Goal: Task Accomplishment & Management: Use online tool/utility

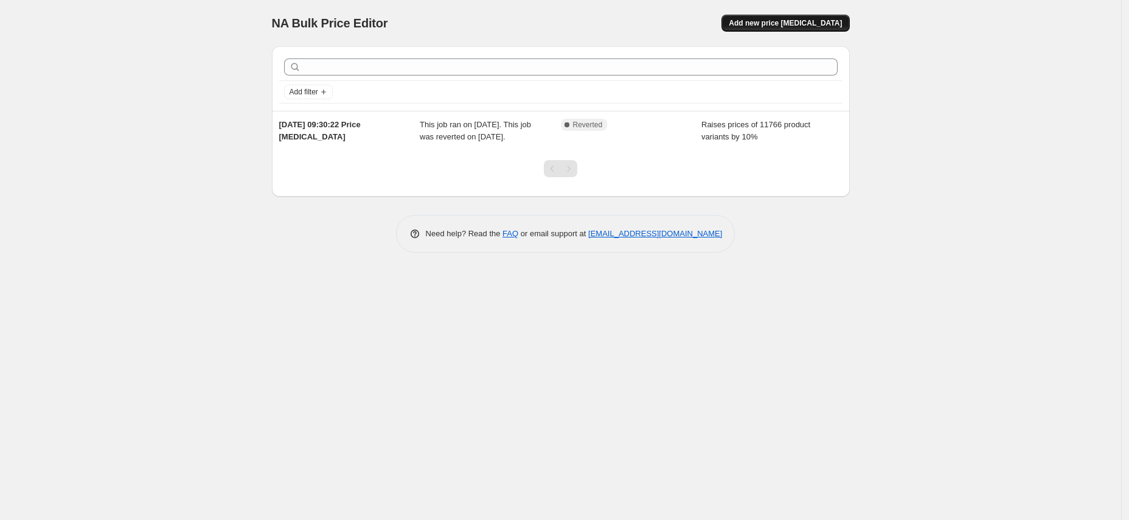
click at [810, 26] on span "Add new price change job" at bounding box center [785, 23] width 113 height 10
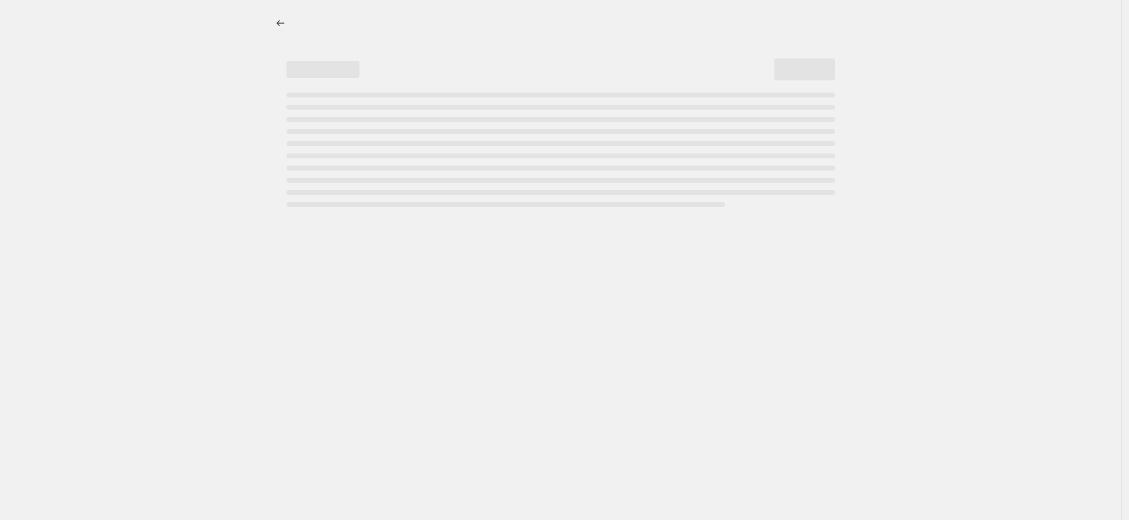
select select "percentage"
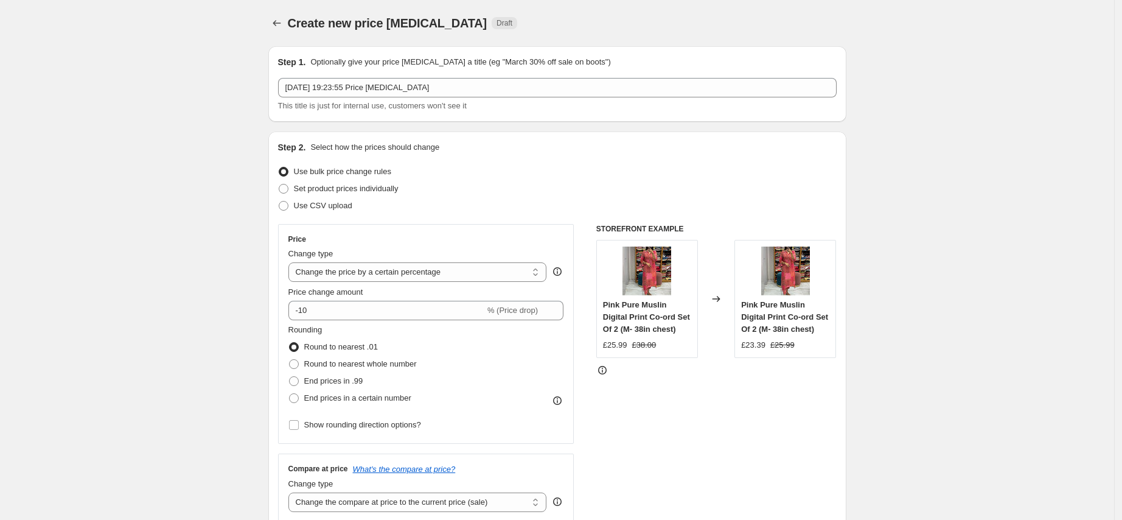
click at [700, 413] on div "STOREFRONT EXAMPLE Pink Pure Muslin Digital Print Co-ord Set Of 2 (M- 38in ches…" at bounding box center [716, 373] width 240 height 298
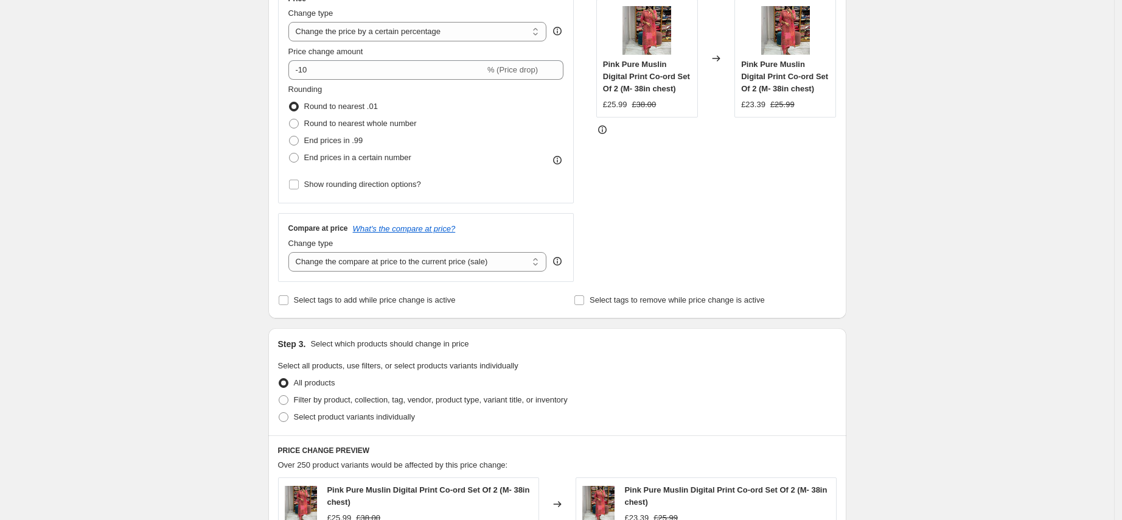
scroll to position [232, 0]
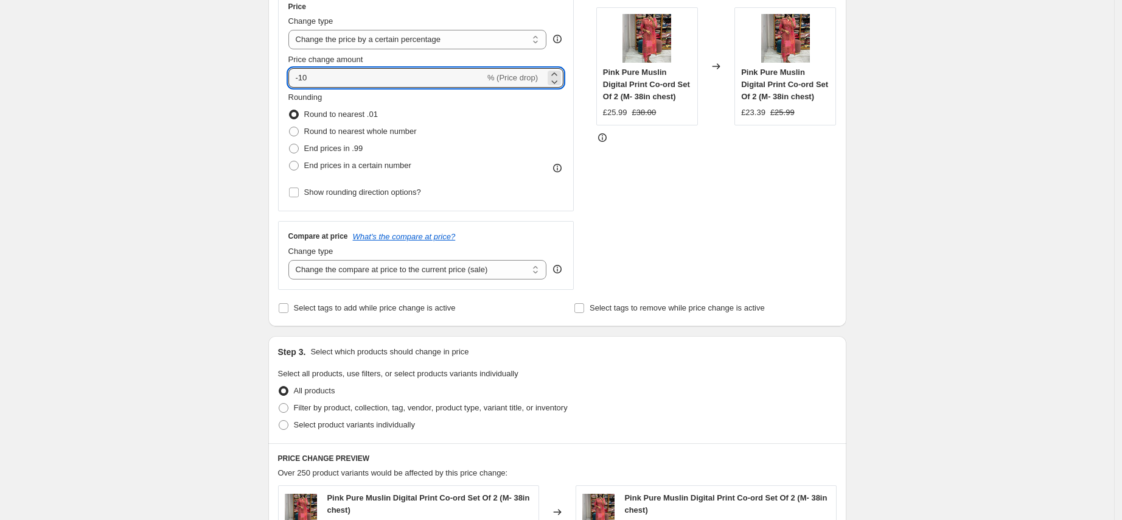
drag, startPoint x: 319, startPoint y: 77, endPoint x: 259, endPoint y: 69, distance: 60.8
click at [259, 69] on div "Create new price change job. This page is ready Create new price change job Dra…" at bounding box center [557, 384] width 607 height 1232
type input "-8"
click at [460, 46] on select "Change the price to a certain amount Change the price by a certain amount Chang…" at bounding box center [417, 39] width 259 height 19
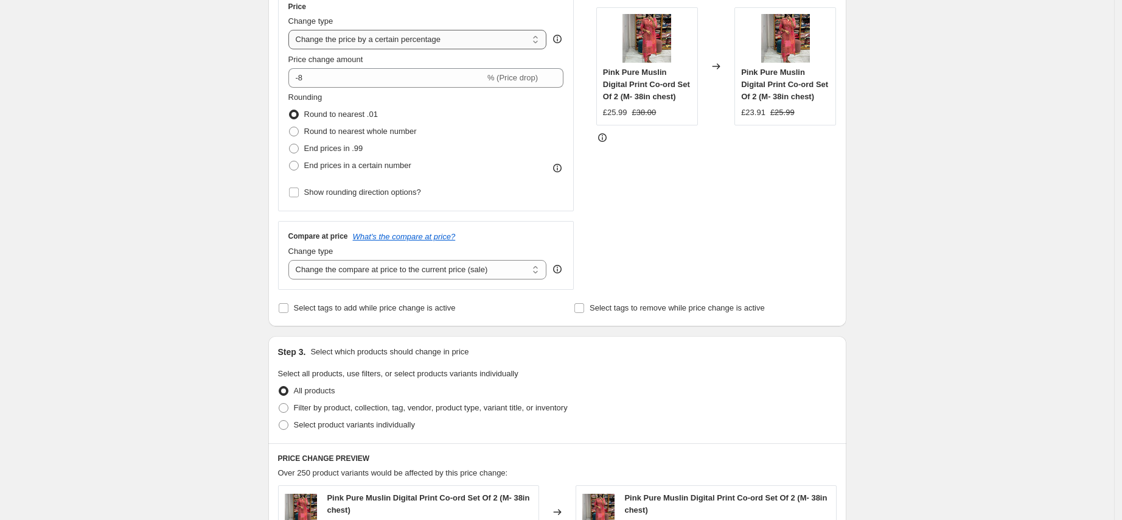
select select "by"
click at [291, 30] on select "Change the price to a certain amount Change the price by a certain amount Chang…" at bounding box center [417, 39] width 259 height 19
click at [414, 90] on div "Price Change type Change the price to a certain amount Change the price by a ce…" at bounding box center [426, 101] width 276 height 199
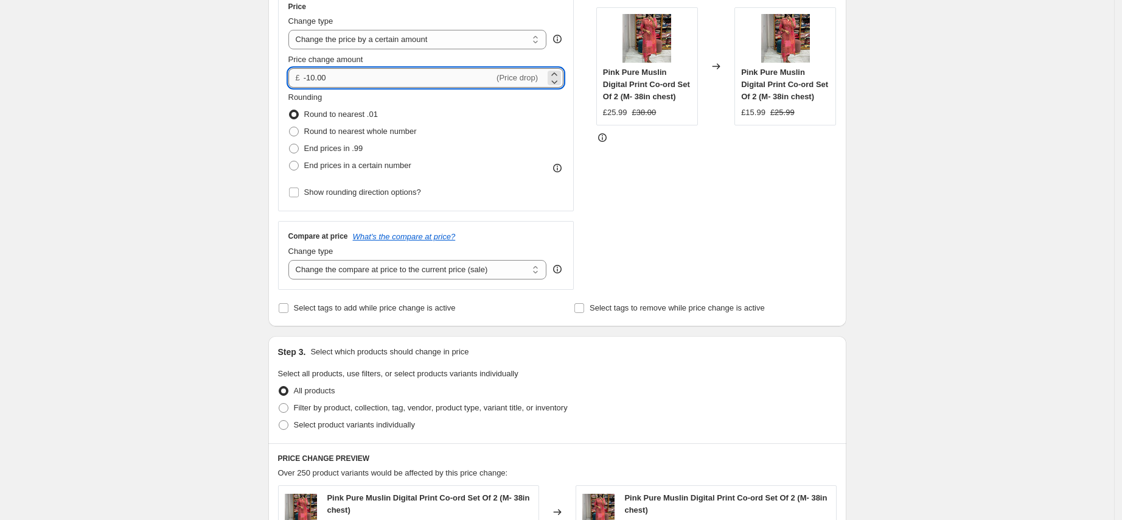
click at [406, 77] on input "-10.00" at bounding box center [399, 77] width 190 height 19
type input "-1"
type input "-8.00"
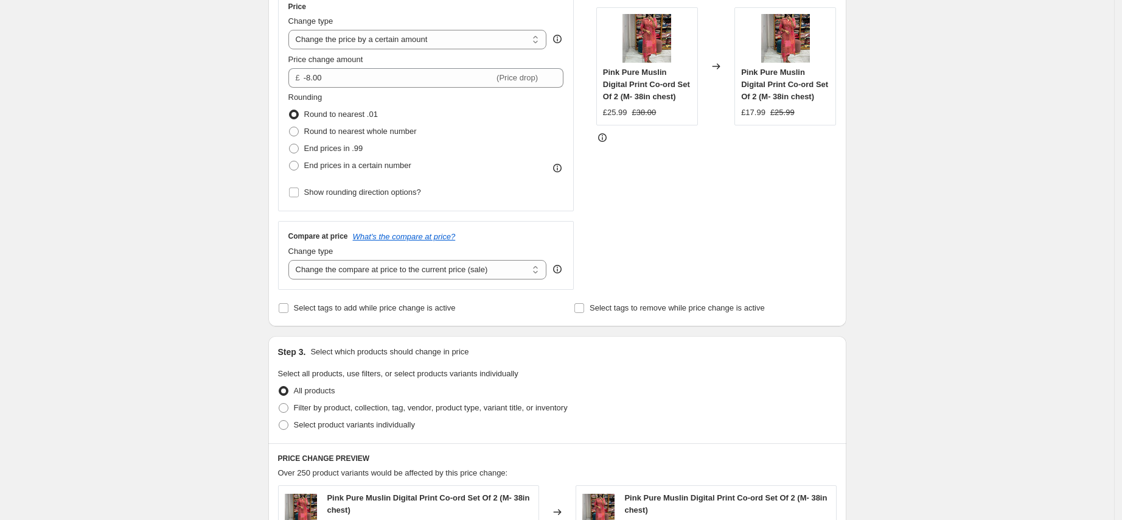
click at [876, 234] on div "Create new price change job. This page is ready Create new price change job Dra…" at bounding box center [557, 384] width 1114 height 1232
click at [386, 129] on span "Round to nearest whole number" at bounding box center [360, 131] width 113 height 9
click at [290, 127] on input "Round to nearest whole number" at bounding box center [289, 127] width 1 height 1
radio input "true"
click at [312, 146] on span "End prices in .99" at bounding box center [333, 148] width 59 height 9
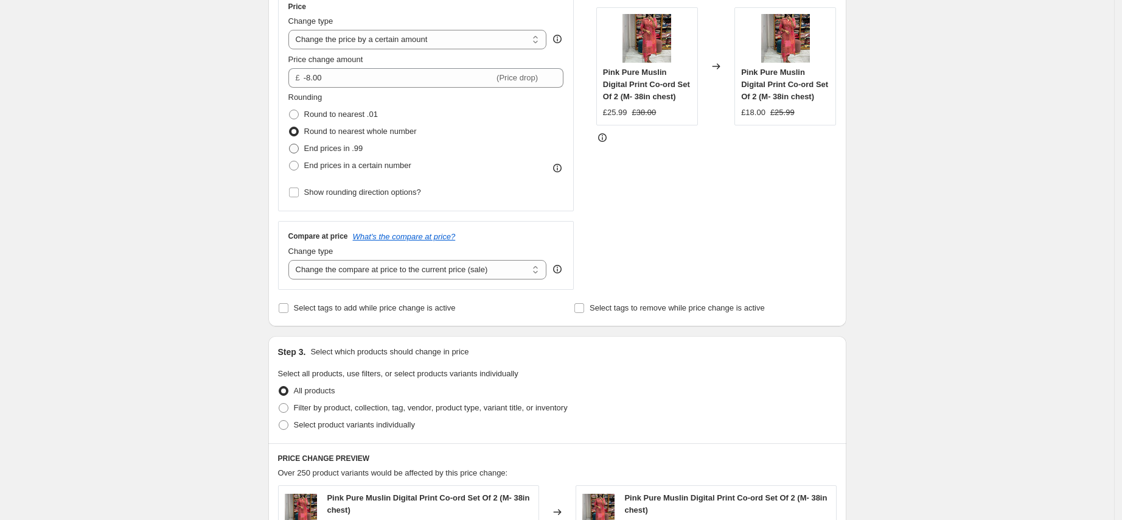
click at [290, 144] on input "End prices in .99" at bounding box center [289, 144] width 1 height 1
radio input "true"
click at [952, 195] on div "Create new price change job. This page is ready Create new price change job Dra…" at bounding box center [557, 384] width 1114 height 1232
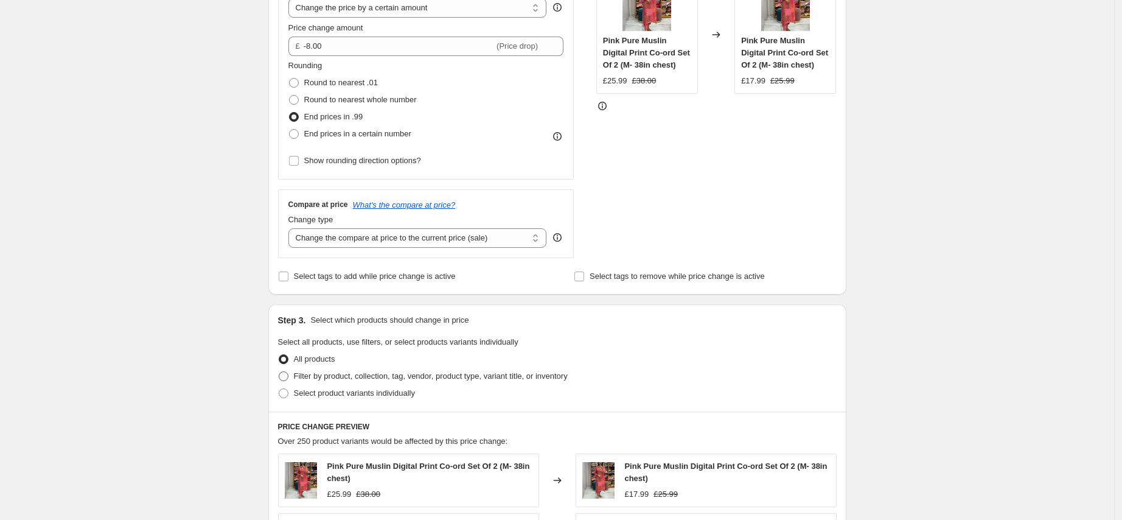
scroll to position [265, 0]
click at [490, 375] on span "Filter by product, collection, tag, vendor, product type, variant title, or inv…" at bounding box center [431, 375] width 274 height 9
click at [279, 371] on input "Filter by product, collection, tag, vendor, product type, variant title, or inv…" at bounding box center [279, 371] width 1 height 1
radio input "true"
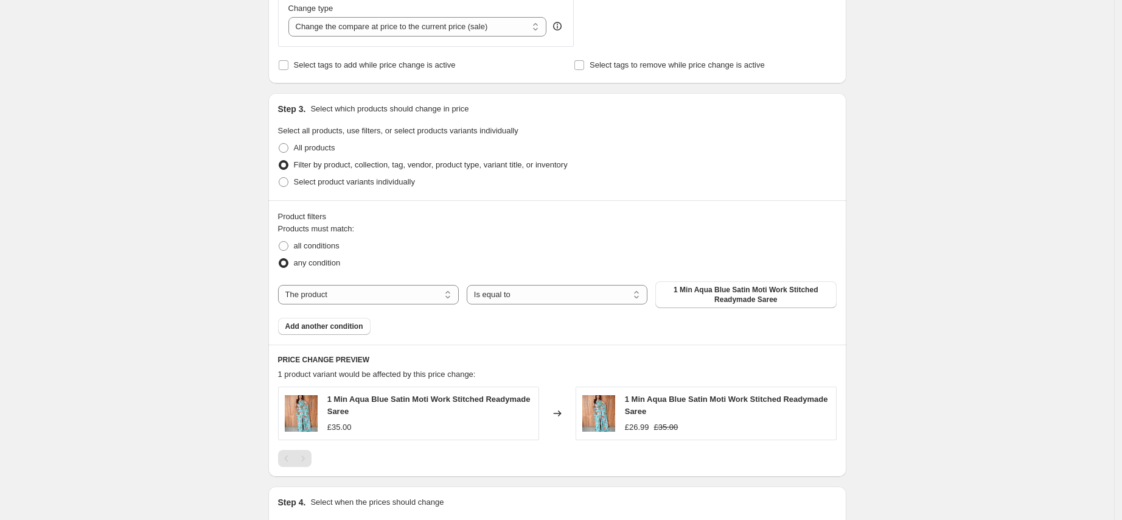
scroll to position [477, 0]
click at [329, 239] on span "all conditions" at bounding box center [317, 243] width 46 height 9
click at [279, 239] on input "all conditions" at bounding box center [279, 239] width 1 height 1
radio input "true"
click at [526, 290] on select "Is equal to Is not equal to" at bounding box center [557, 292] width 181 height 19
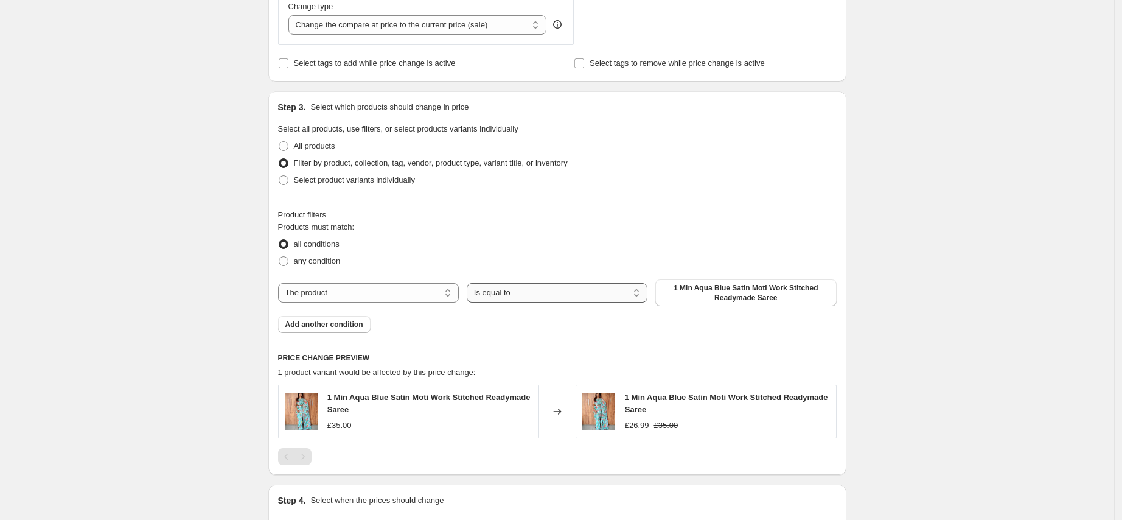
click at [470, 283] on select "Is equal to Is not equal to" at bounding box center [557, 292] width 181 height 19
click at [587, 283] on select "Is equal to Is not equal to" at bounding box center [557, 292] width 181 height 19
click at [566, 297] on select "Is equal to Is not equal to" at bounding box center [557, 292] width 181 height 19
click at [470, 283] on select "Is equal to Is not equal to" at bounding box center [557, 292] width 181 height 19
click at [343, 290] on select "The product The product's collection The product's tag The product's vendor The…" at bounding box center [368, 292] width 181 height 19
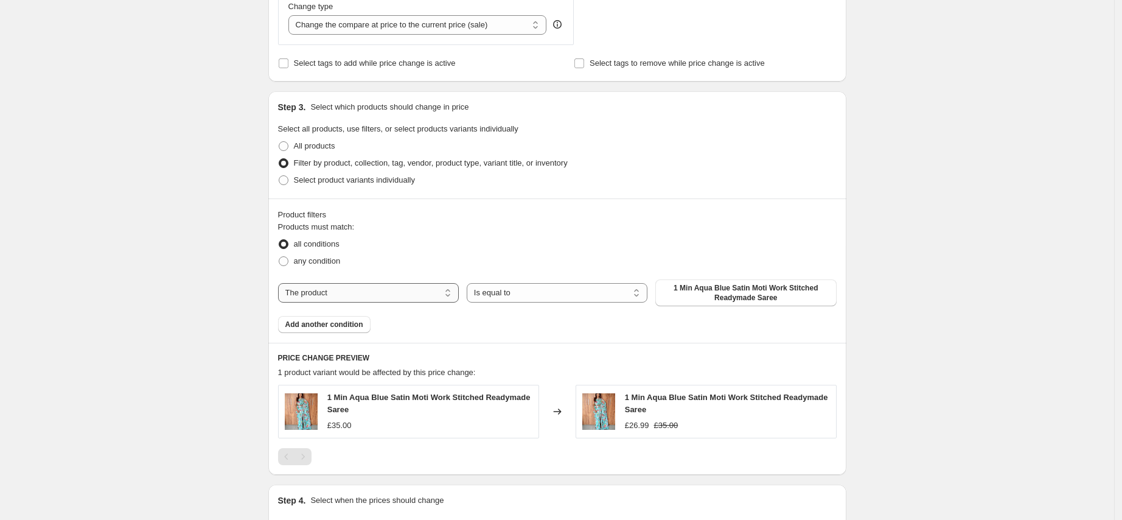
select select "vendor"
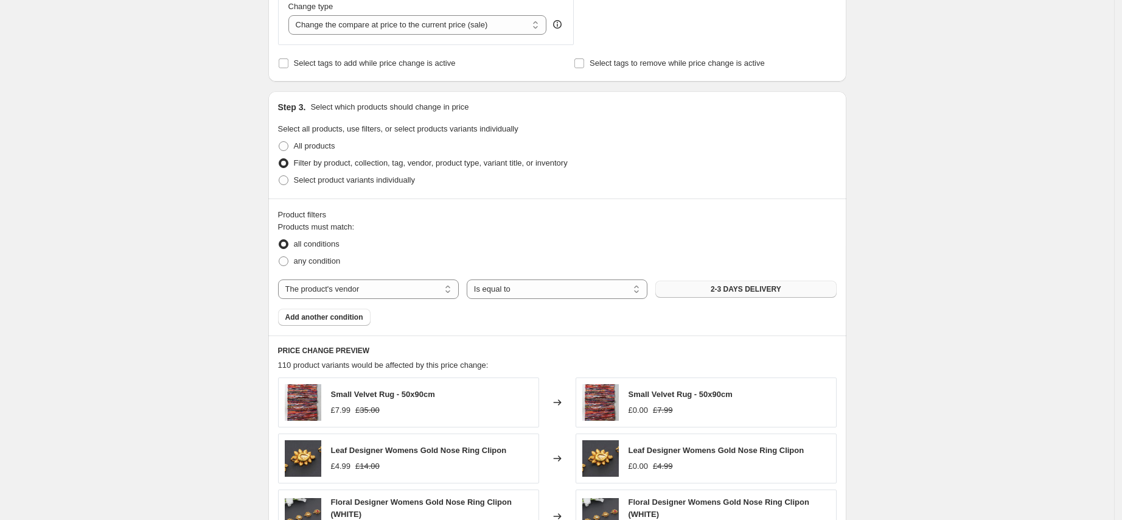
click at [724, 288] on span "2-3 DAYS DELIVERY" at bounding box center [746, 289] width 71 height 10
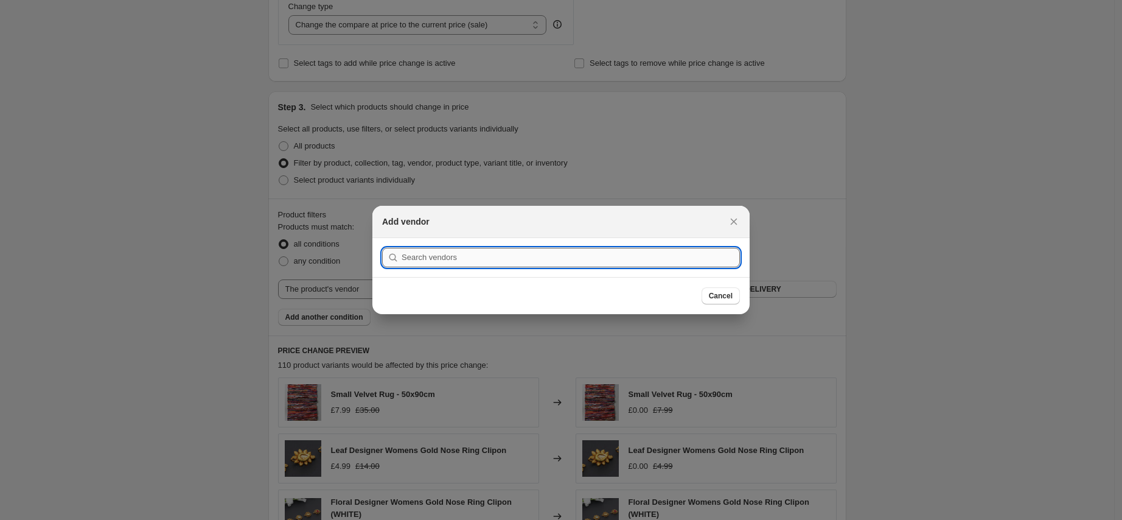
click at [493, 260] on input ":r2f:" at bounding box center [571, 257] width 338 height 19
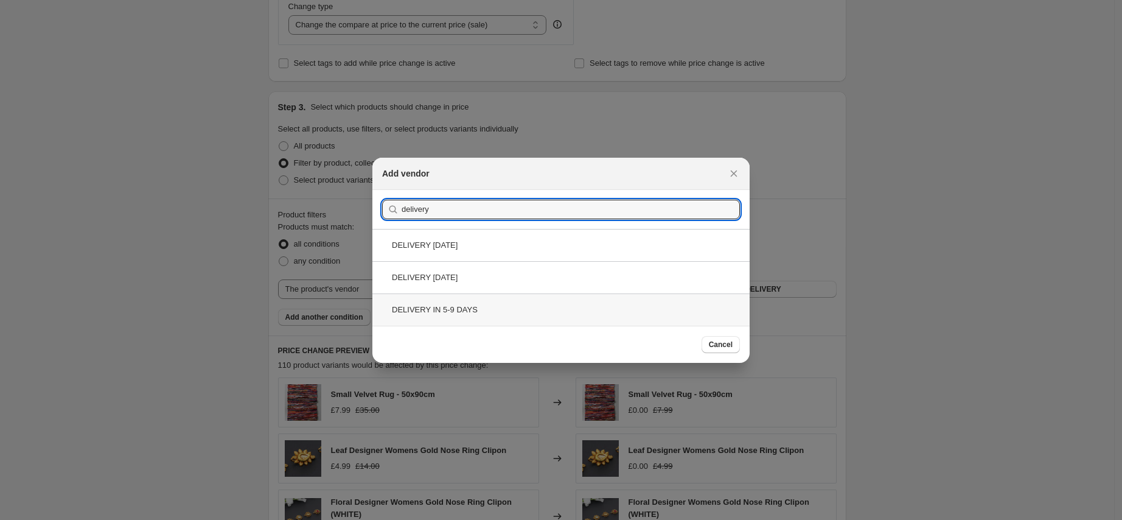
type input "delivery"
click at [527, 308] on div "DELIVERY IN 5-9 DAYS" at bounding box center [560, 309] width 377 height 32
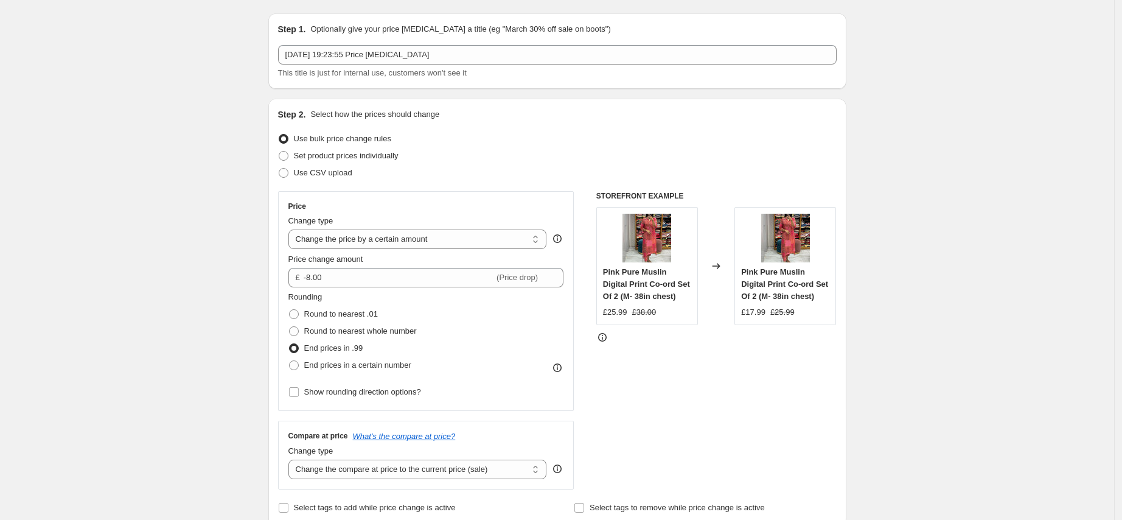
scroll to position [0, 0]
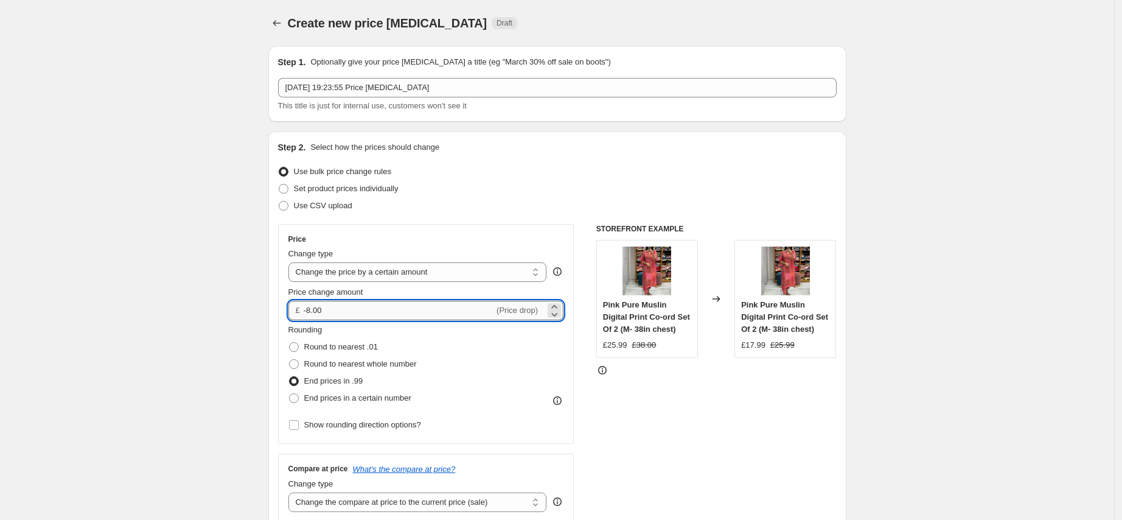
click at [315, 312] on input "-8.00" at bounding box center [399, 310] width 190 height 19
type input "-5.00"
click at [753, 428] on div "STOREFRONT EXAMPLE Pink Pure Muslin Digital Print Co-ord Set Of 2 (M- 38in ches…" at bounding box center [716, 373] width 240 height 298
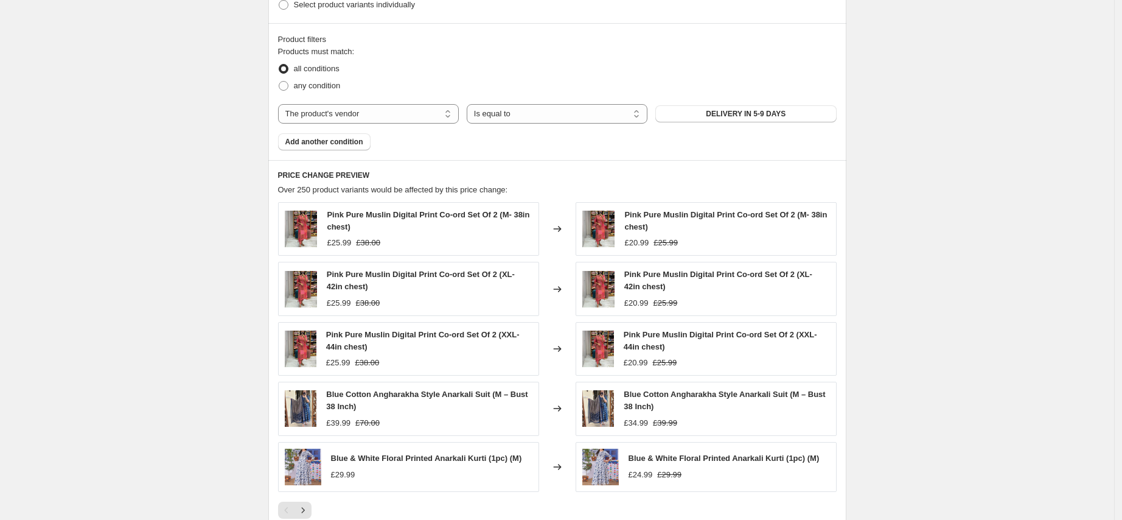
scroll to position [537, 0]
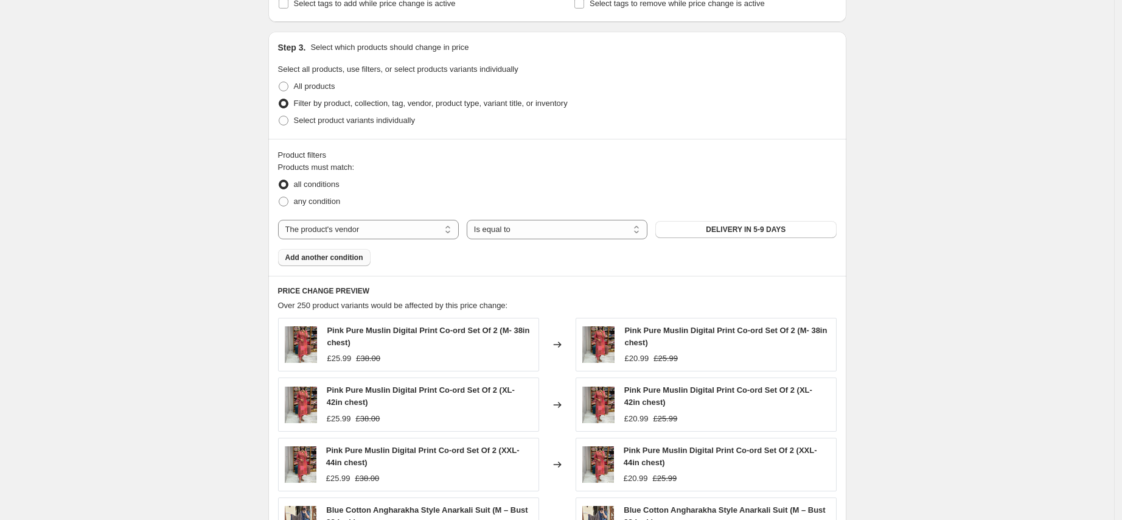
click at [331, 260] on span "Add another condition" at bounding box center [324, 258] width 78 height 10
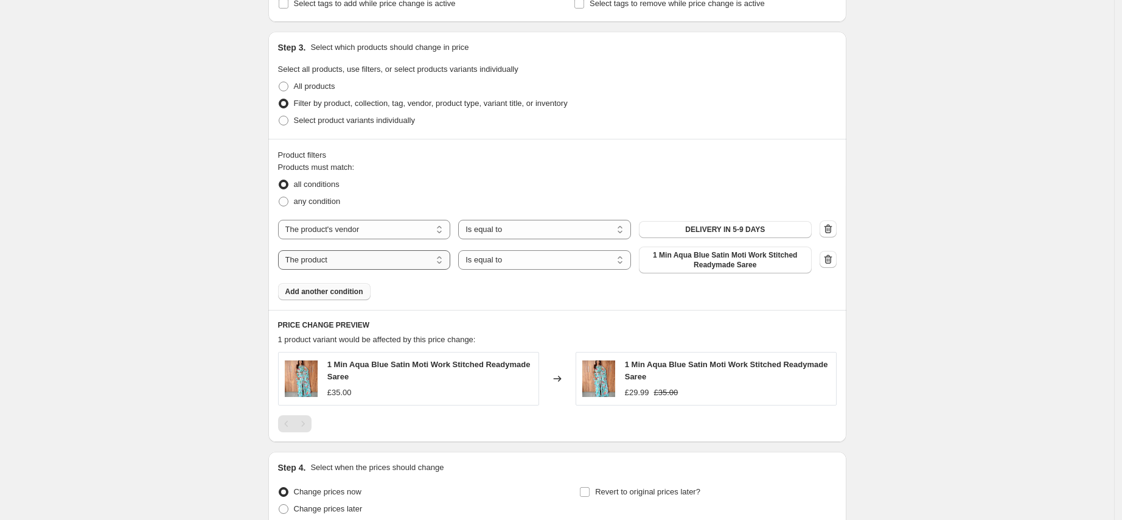
click at [439, 251] on select "The product The product's collection The product's tag The product's vendor The…" at bounding box center [364, 259] width 173 height 19
select select "product_status"
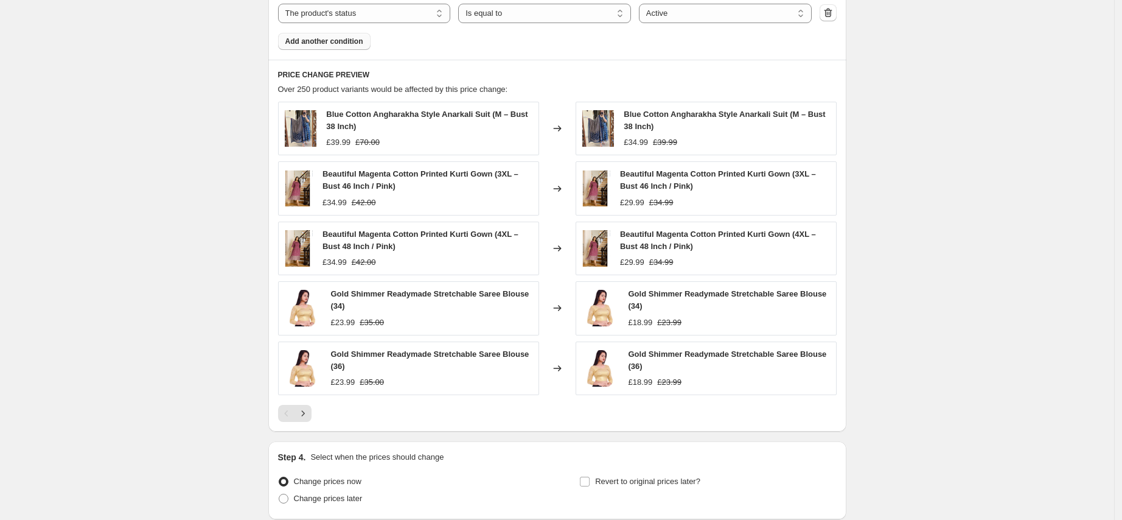
scroll to position [788, 0]
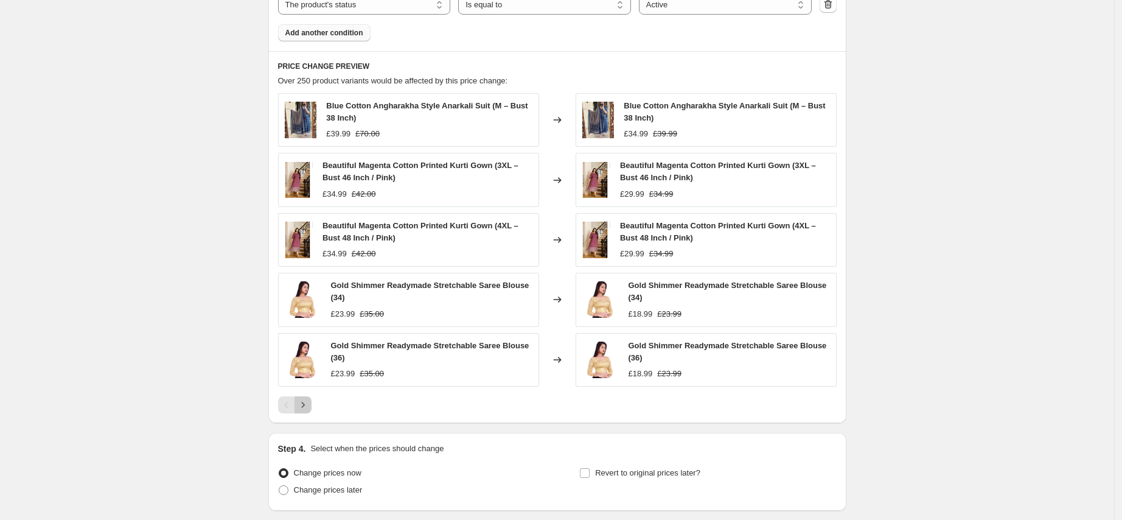
click at [302, 403] on icon "Next" at bounding box center [303, 405] width 12 height 12
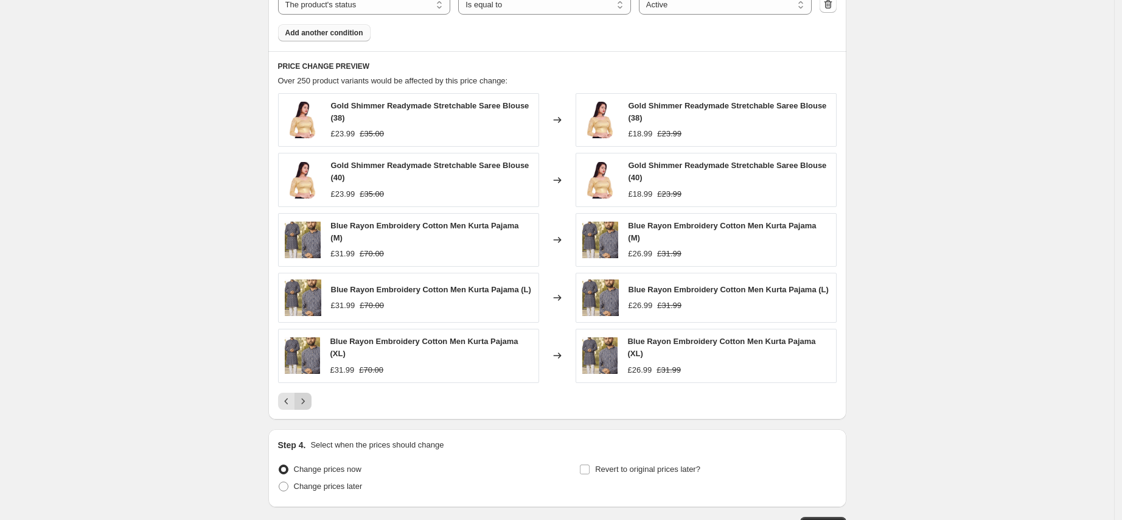
click at [307, 407] on icon "Next" at bounding box center [303, 401] width 12 height 12
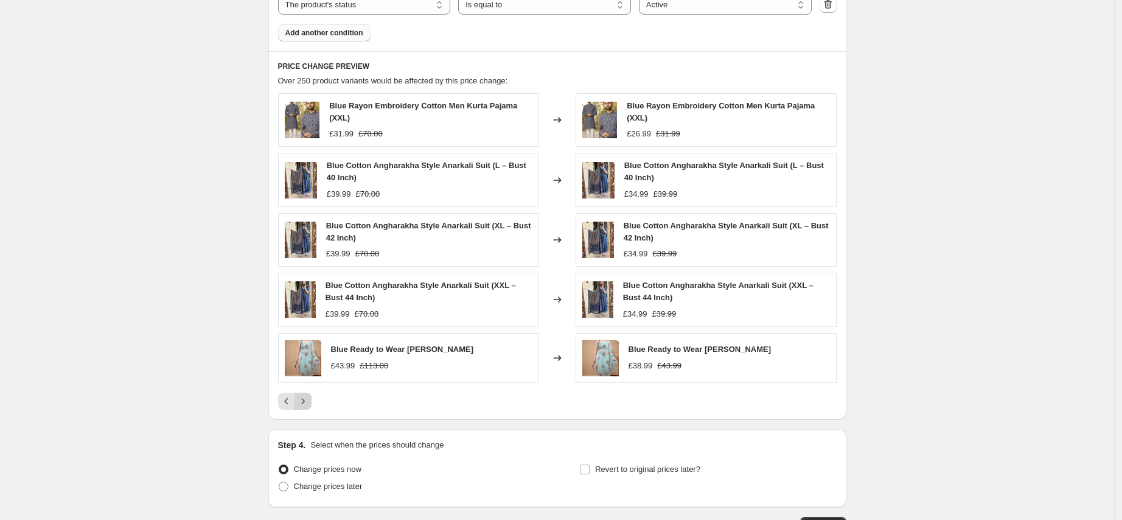
click at [312, 401] on button "Next" at bounding box center [303, 400] width 17 height 17
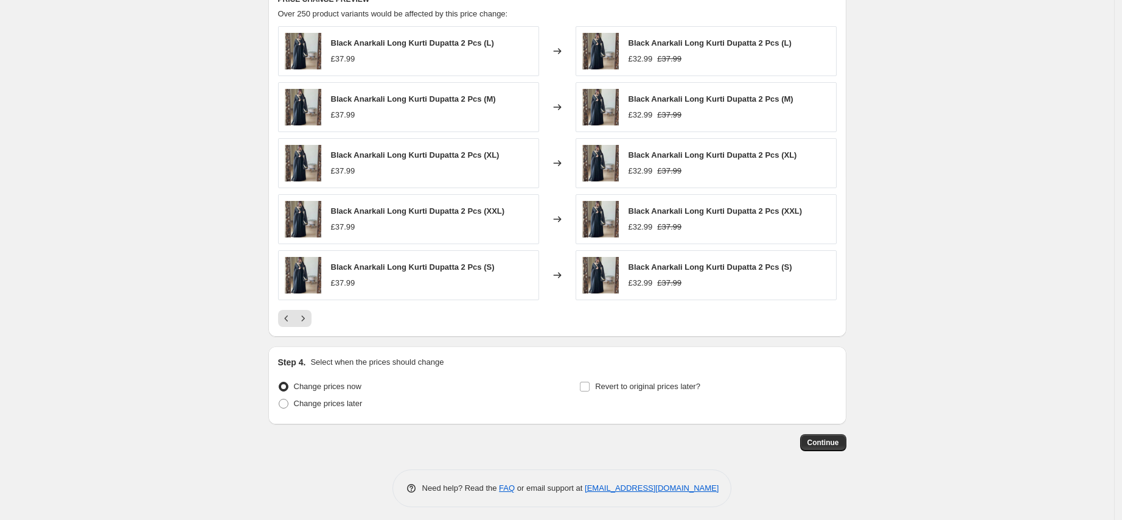
scroll to position [860, 0]
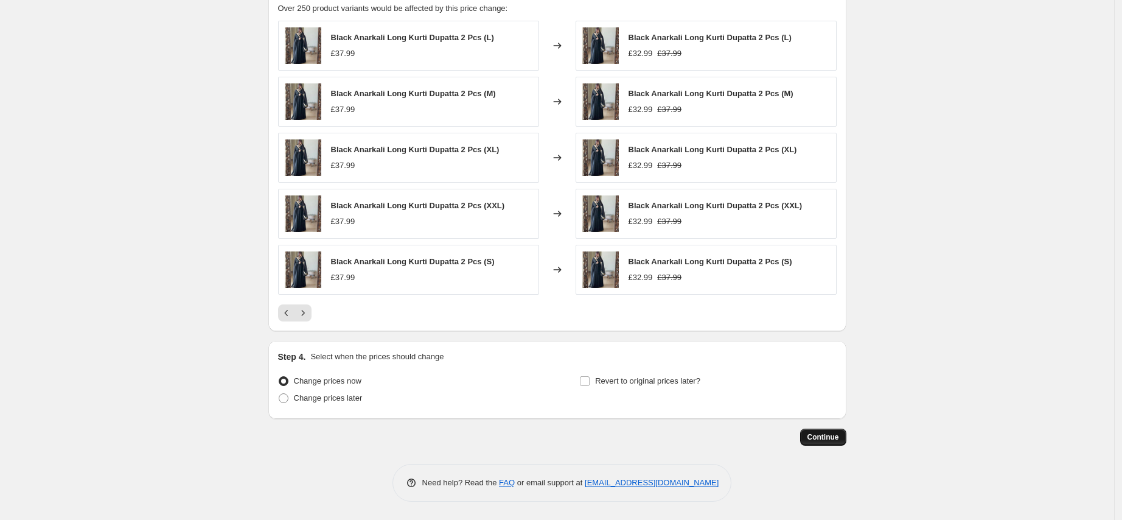
click at [837, 436] on span "Continue" at bounding box center [823, 437] width 32 height 10
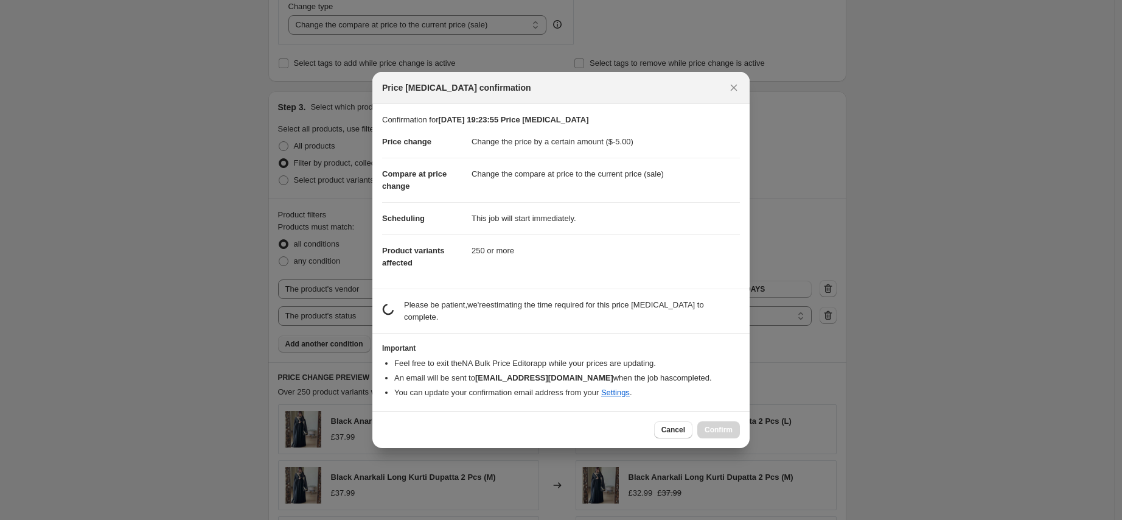
scroll to position [0, 0]
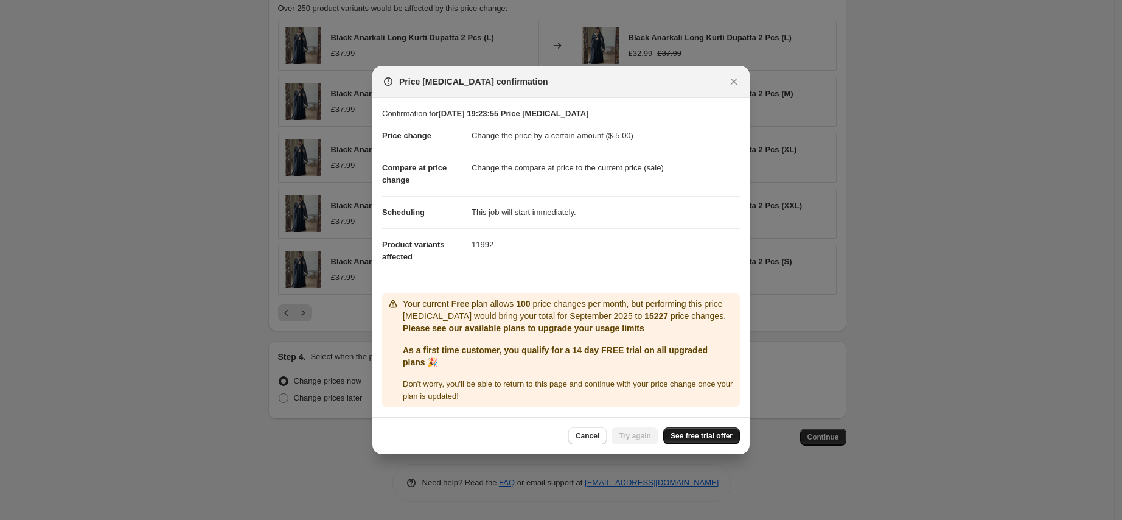
click at [691, 441] on span "See free trial offer" at bounding box center [702, 436] width 62 height 10
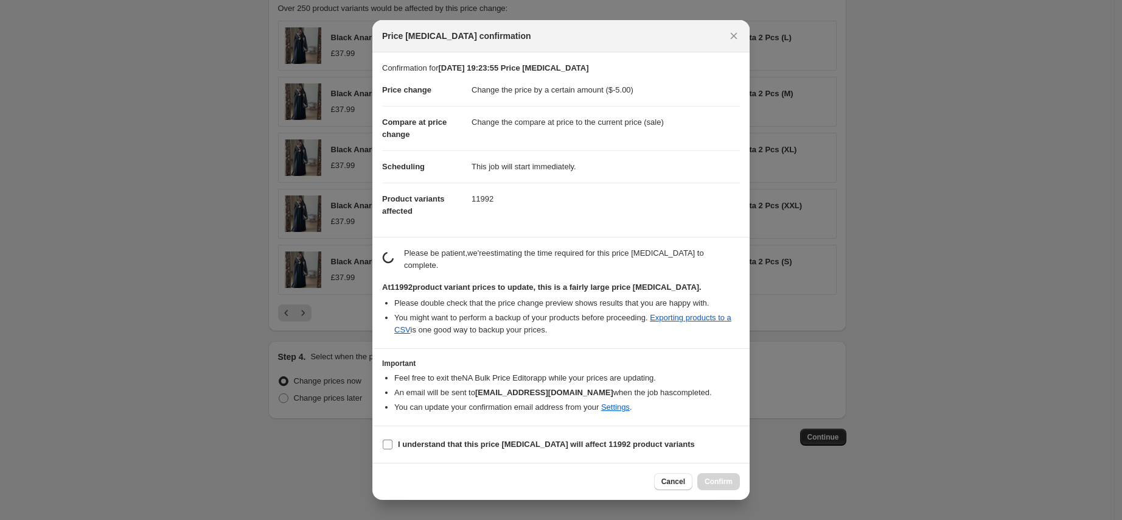
click at [390, 443] on input "I understand that this price change job will affect 11992 product variants" at bounding box center [388, 444] width 10 height 10
checkbox input "true"
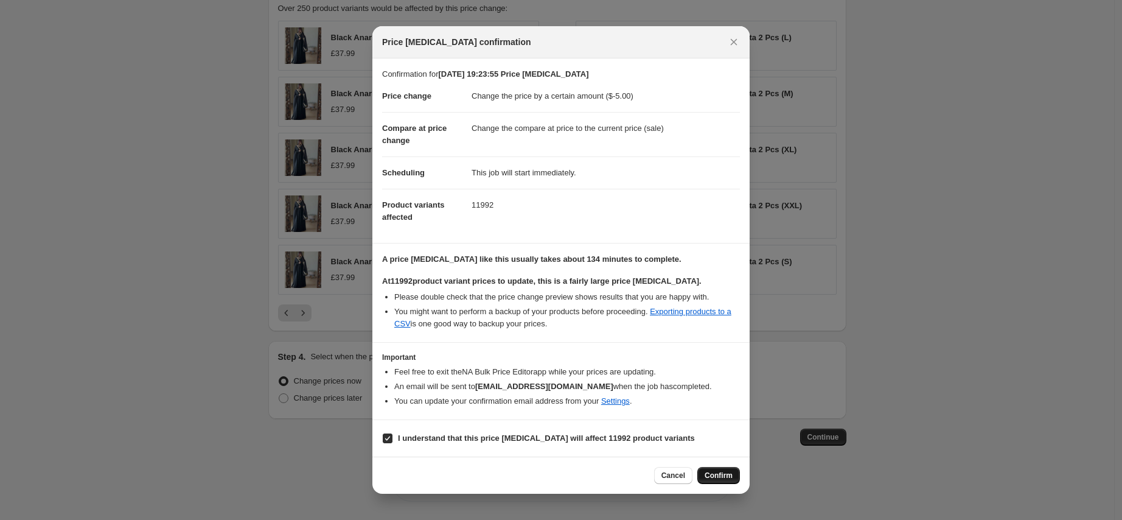
click at [722, 478] on span "Confirm" at bounding box center [719, 475] width 28 height 10
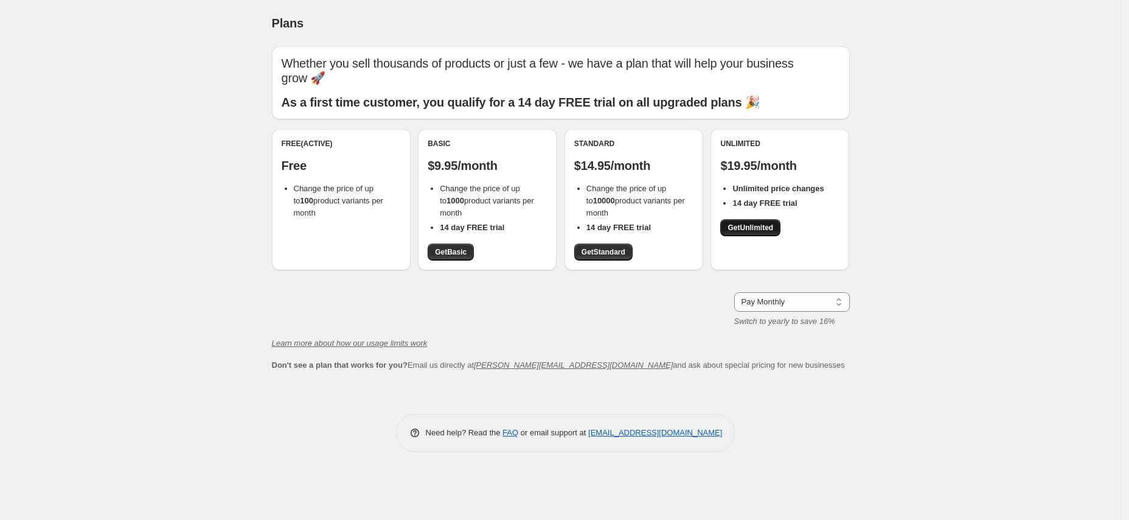
click at [753, 223] on span "Get Unlimited" at bounding box center [751, 228] width 46 height 10
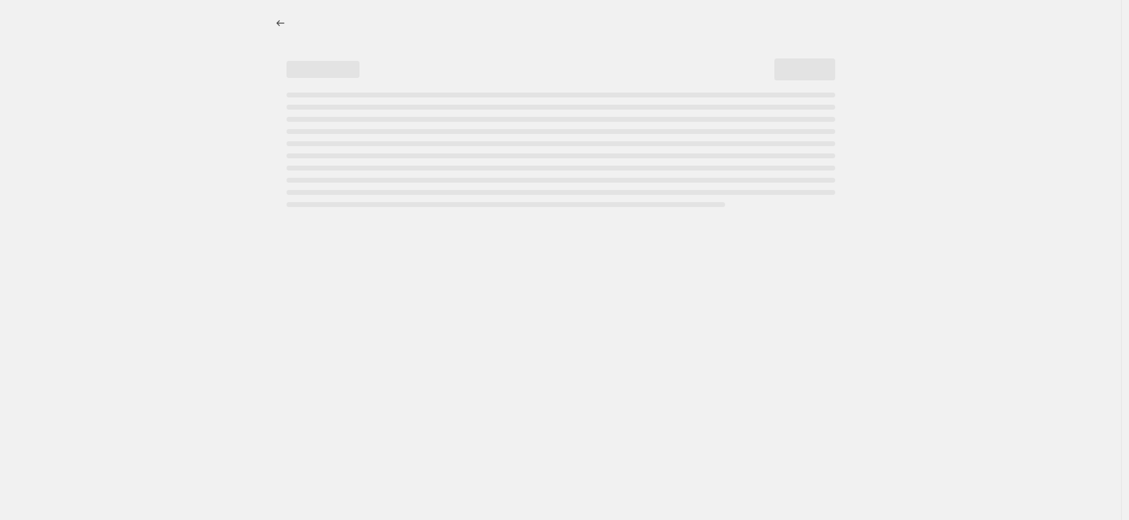
select select "by"
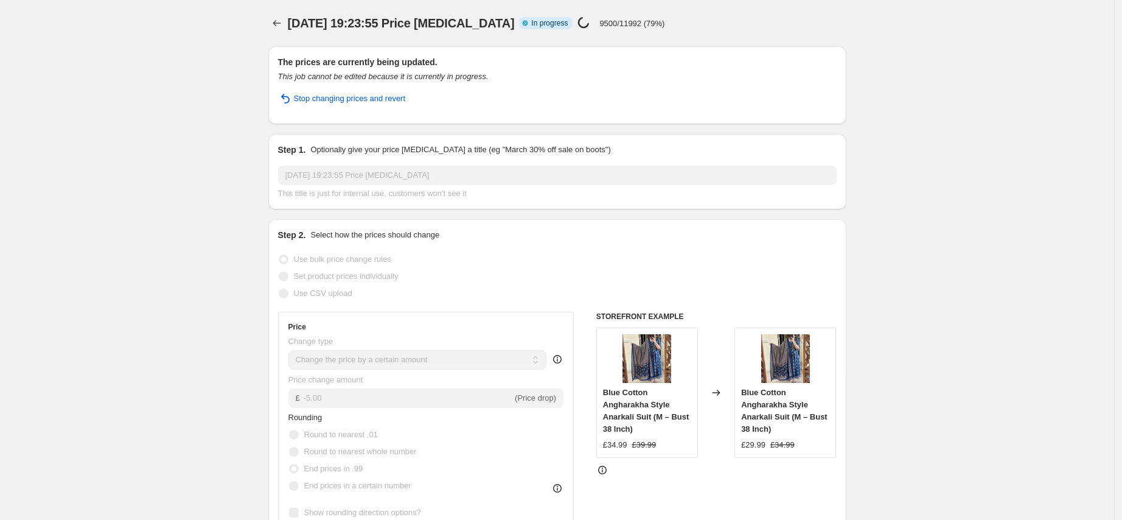
select select "vendor"
